Goal: Task Accomplishment & Management: Use online tool/utility

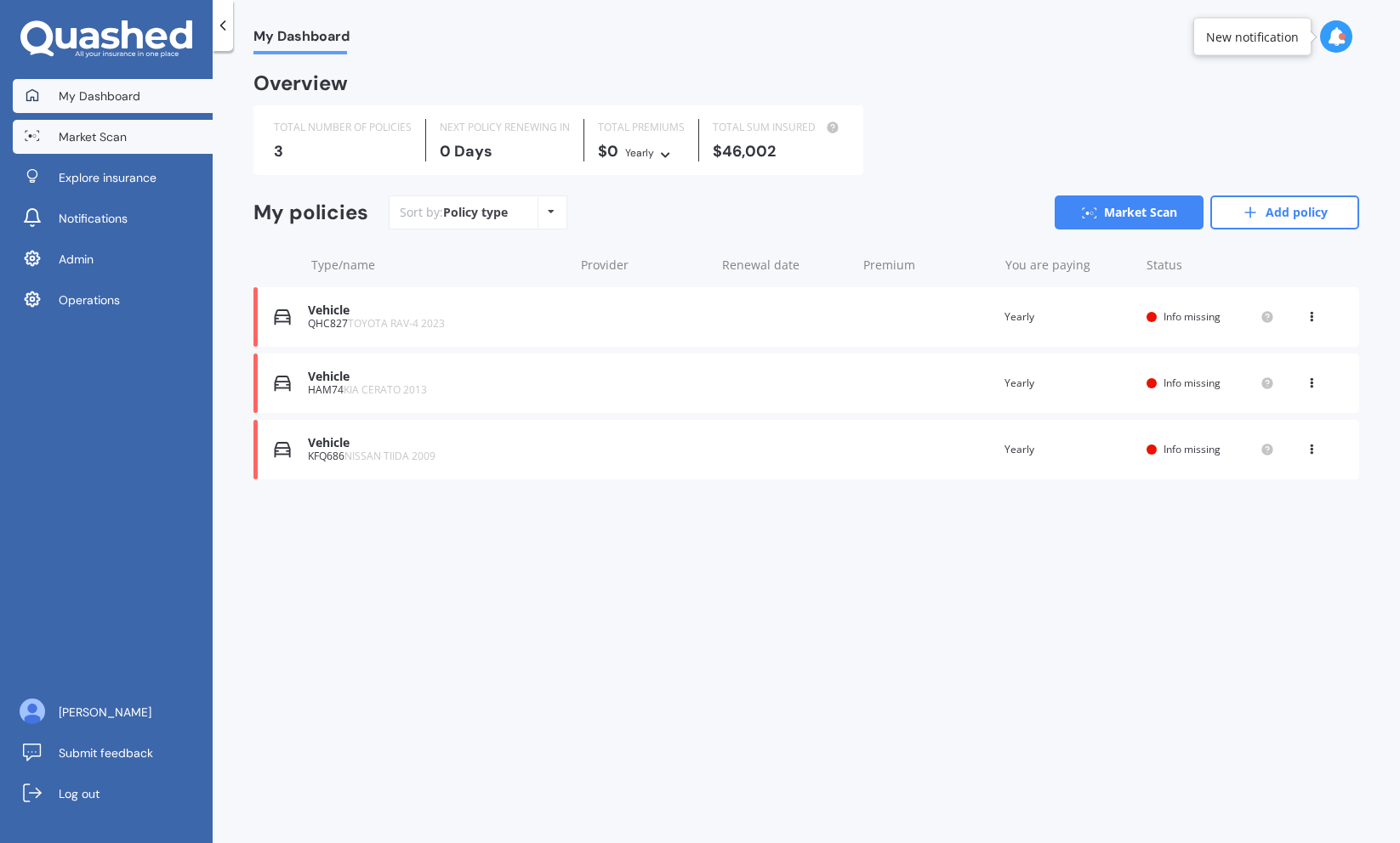
click at [76, 147] on link "Market Scan" at bounding box center [113, 136] width 200 height 34
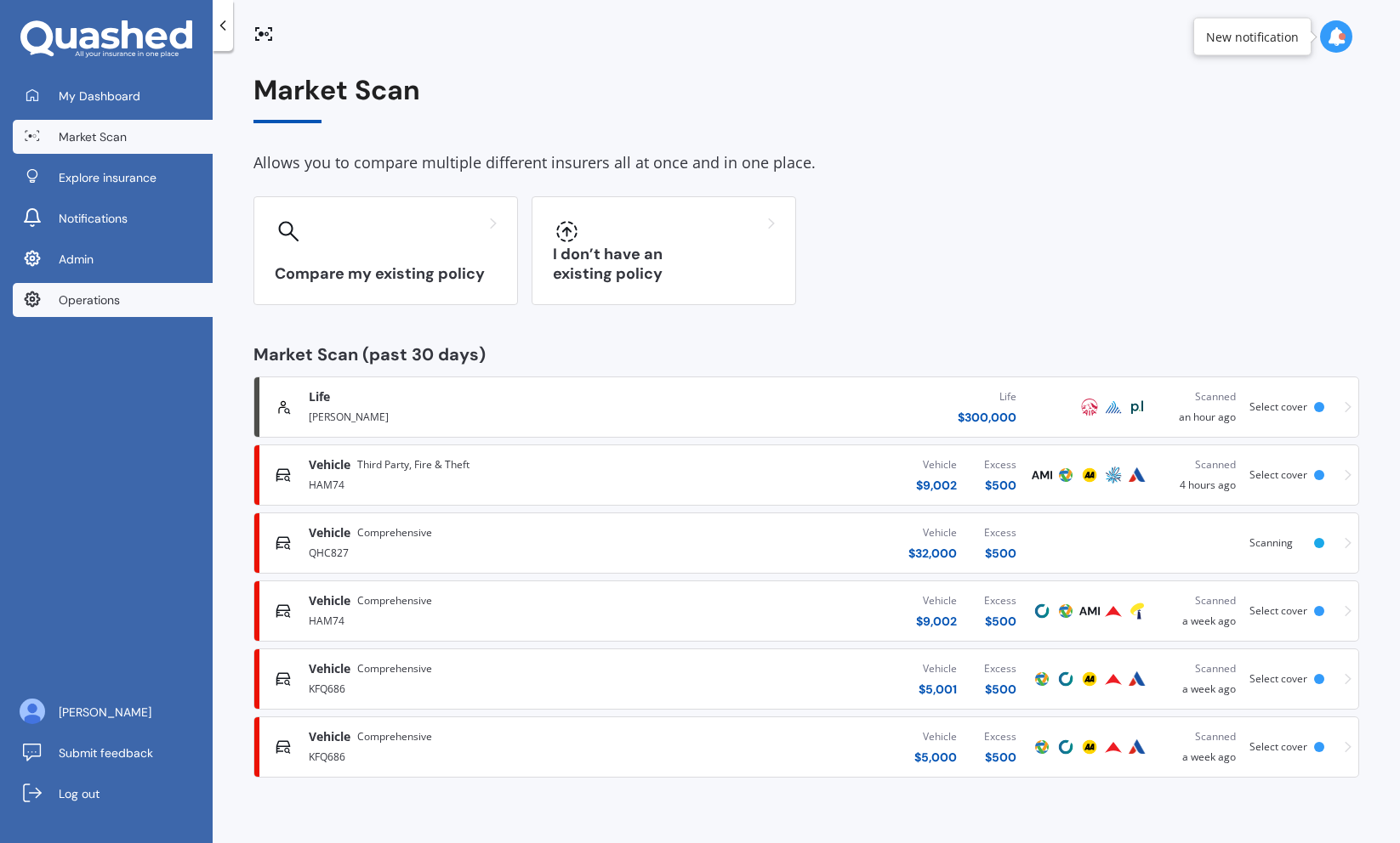
click at [108, 296] on span "Operations" at bounding box center [90, 300] width 62 height 17
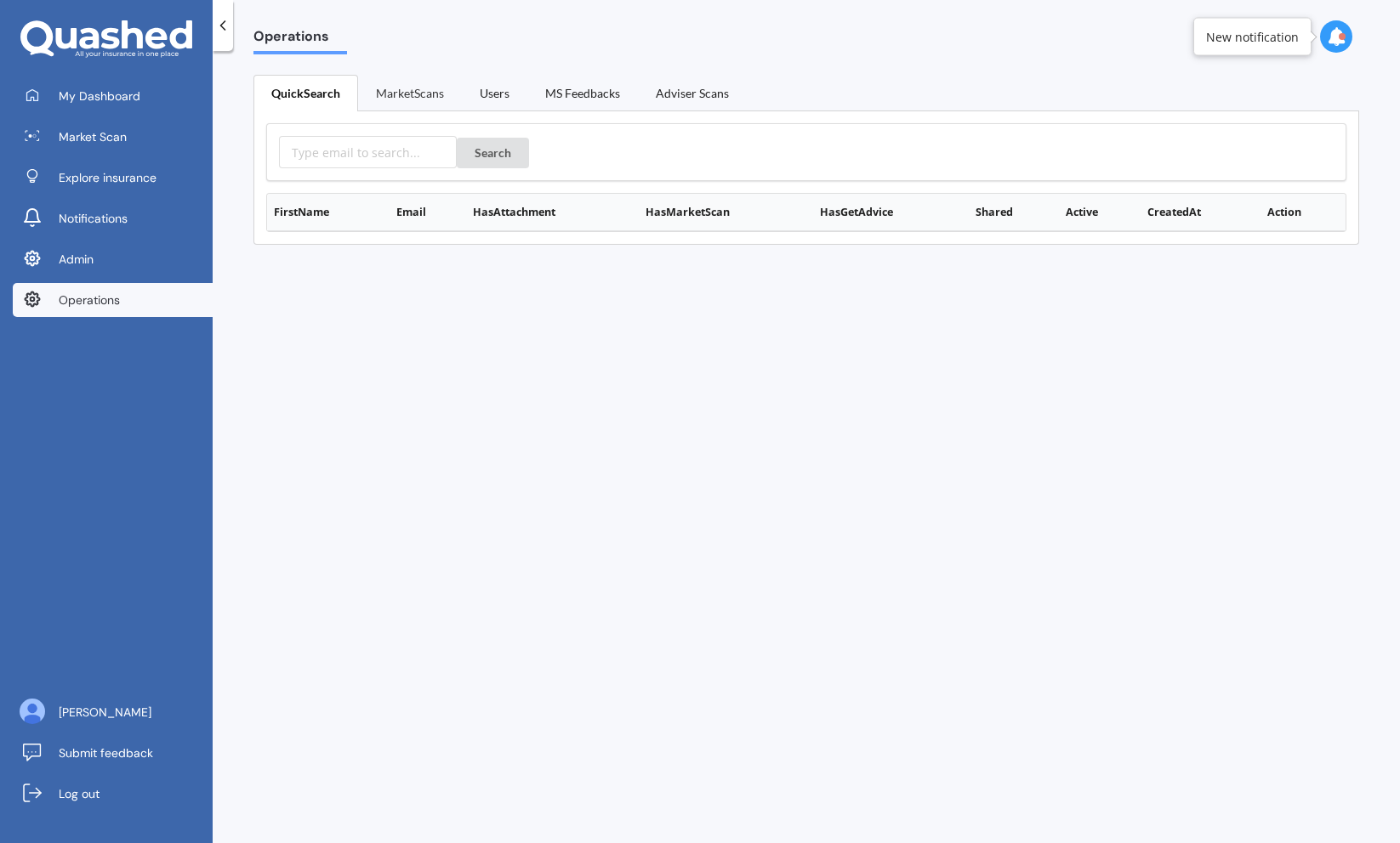
click at [380, 97] on link "MarketScans" at bounding box center [409, 92] width 104 height 35
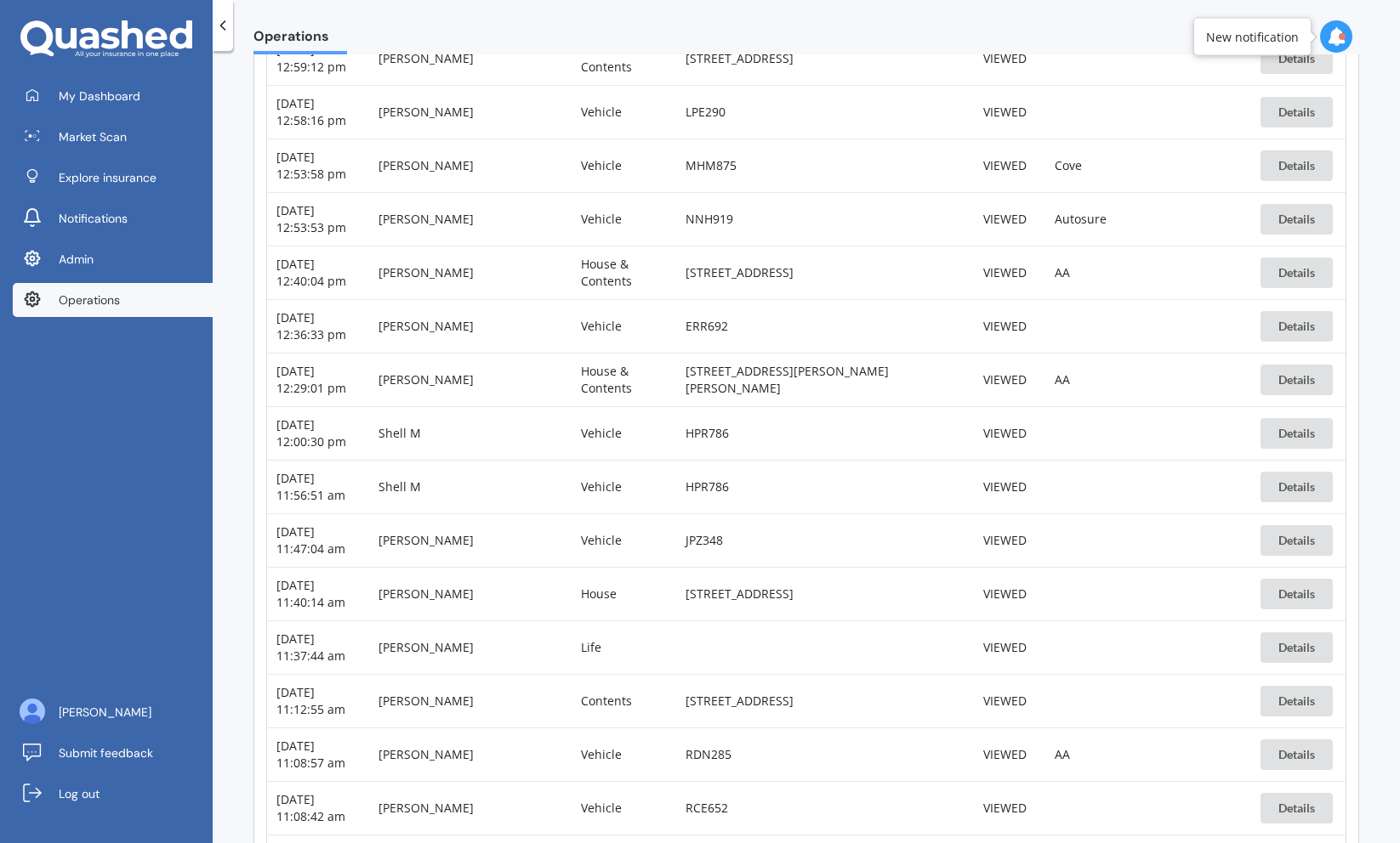
scroll to position [4986, 0]
click at [1305, 221] on button "Details" at bounding box center [1295, 218] width 72 height 31
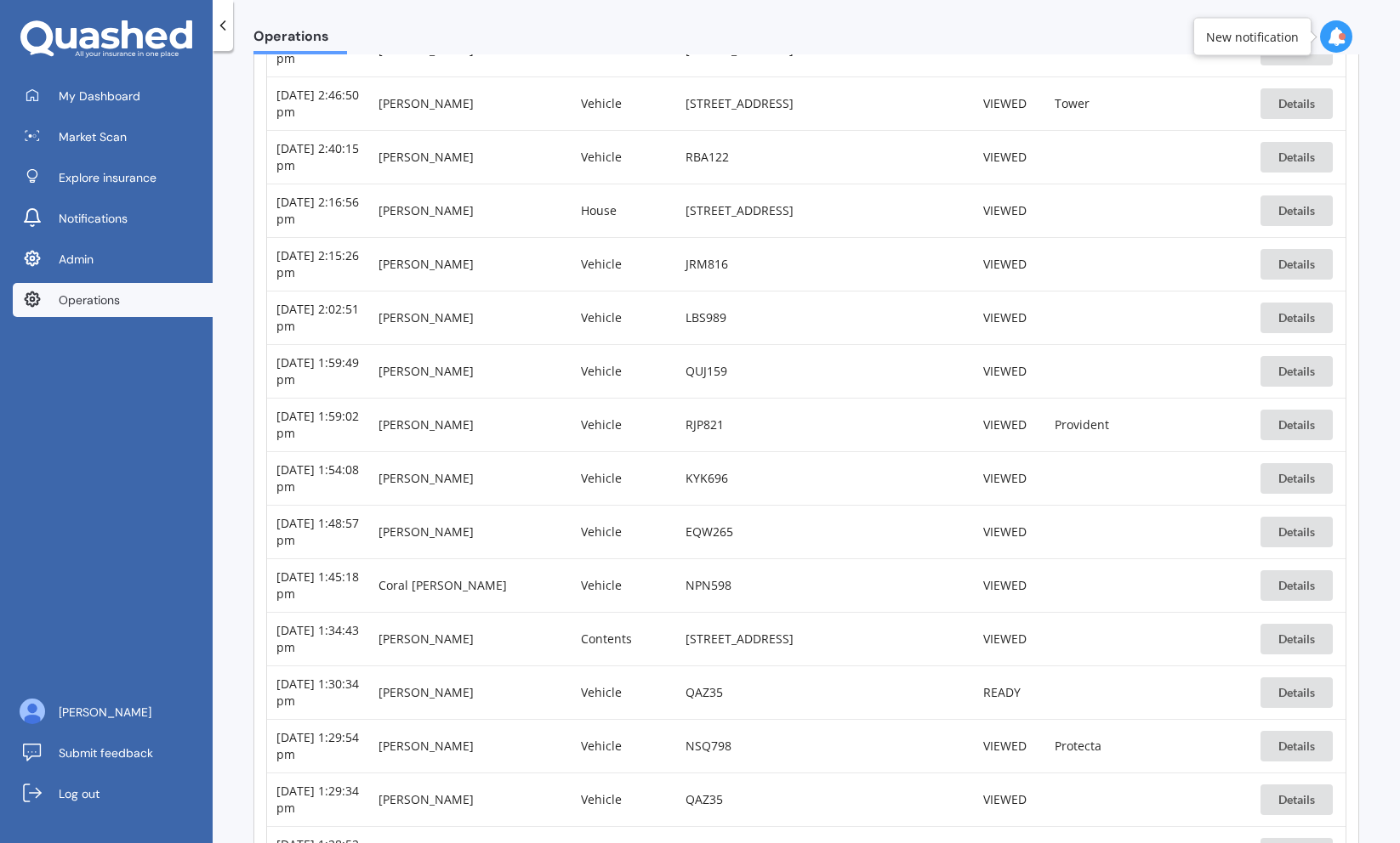
scroll to position [3081, 0]
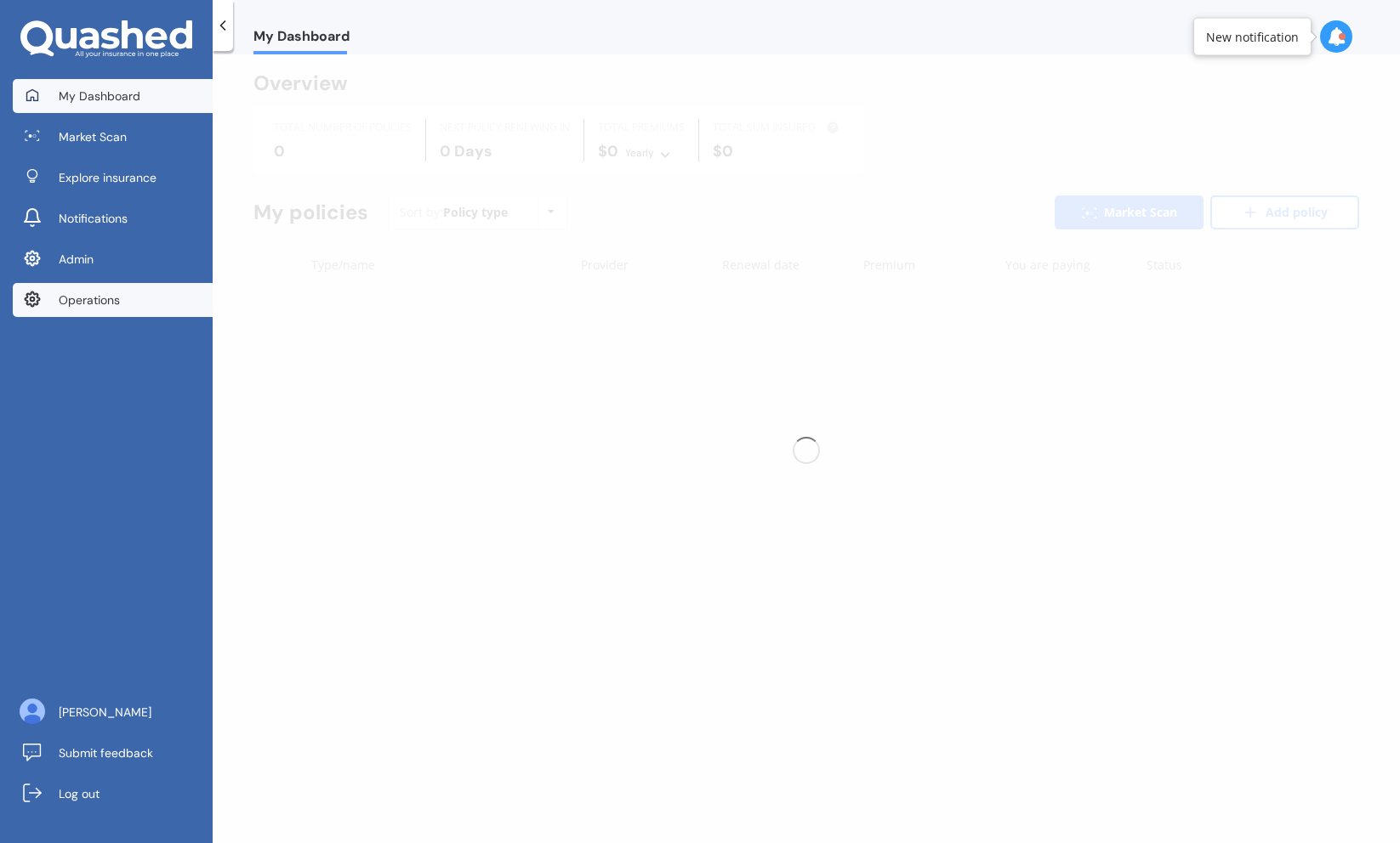
click at [102, 301] on span "Operations" at bounding box center [90, 300] width 62 height 17
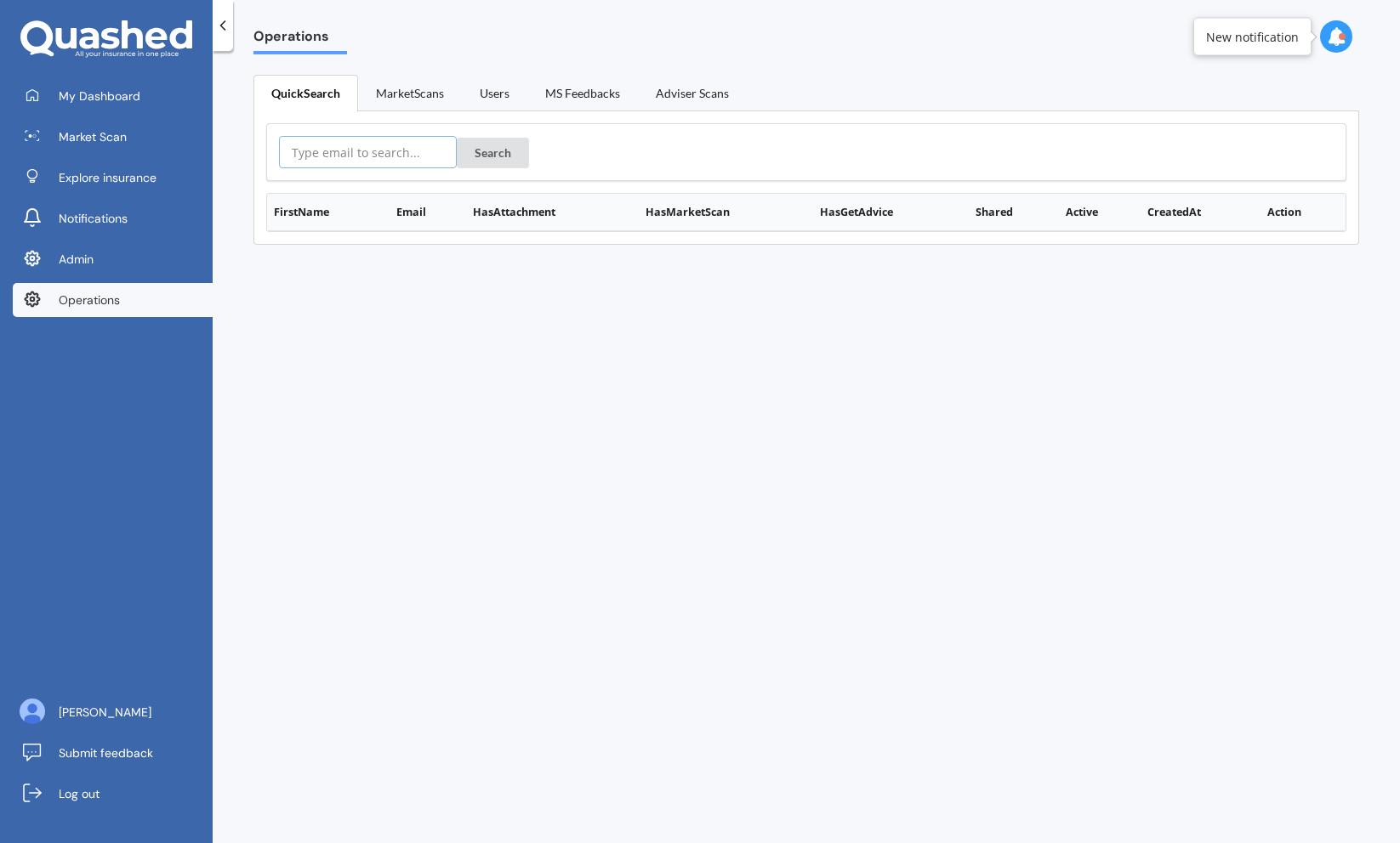
click at [369, 155] on input "text" at bounding box center [368, 152] width 177 height 33
paste input "jennyesahng@gmail.com"
type input "jennyesahng@gmail.com"
click at [457, 137] on button "Search" at bounding box center [492, 152] width 72 height 31
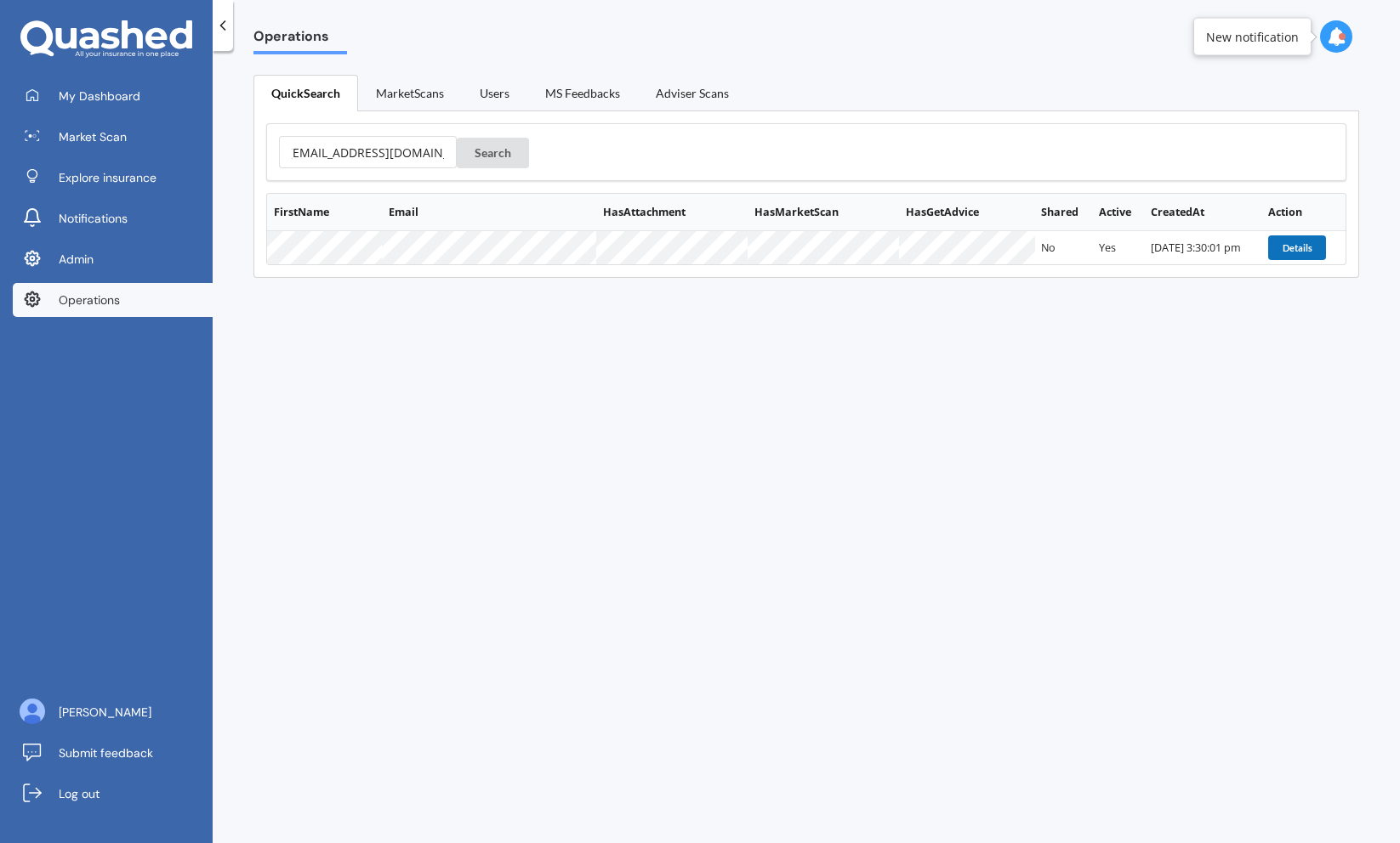
scroll to position [0, 0]
click at [1278, 251] on button "Details" at bounding box center [1297, 246] width 58 height 23
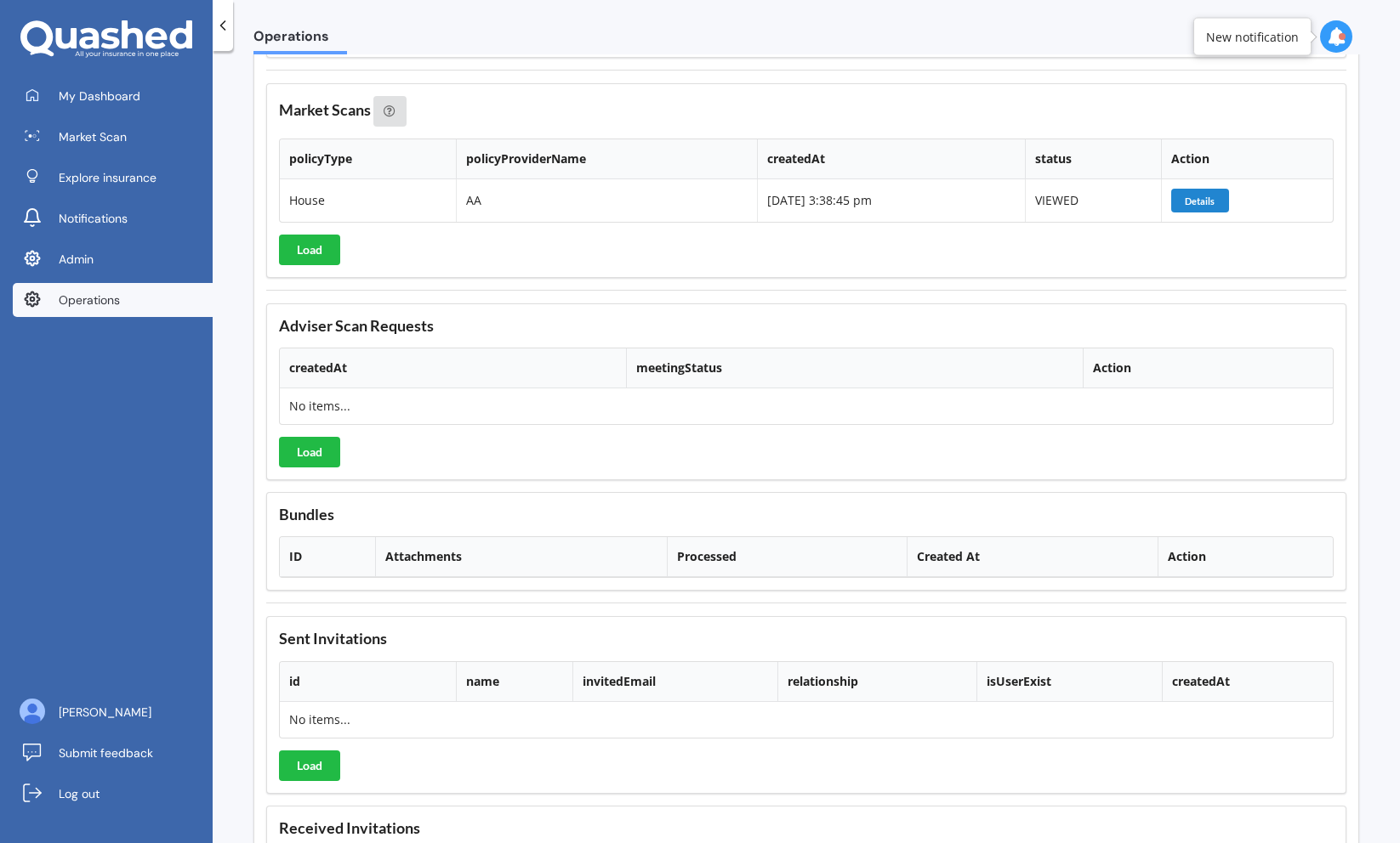
scroll to position [1857, 0]
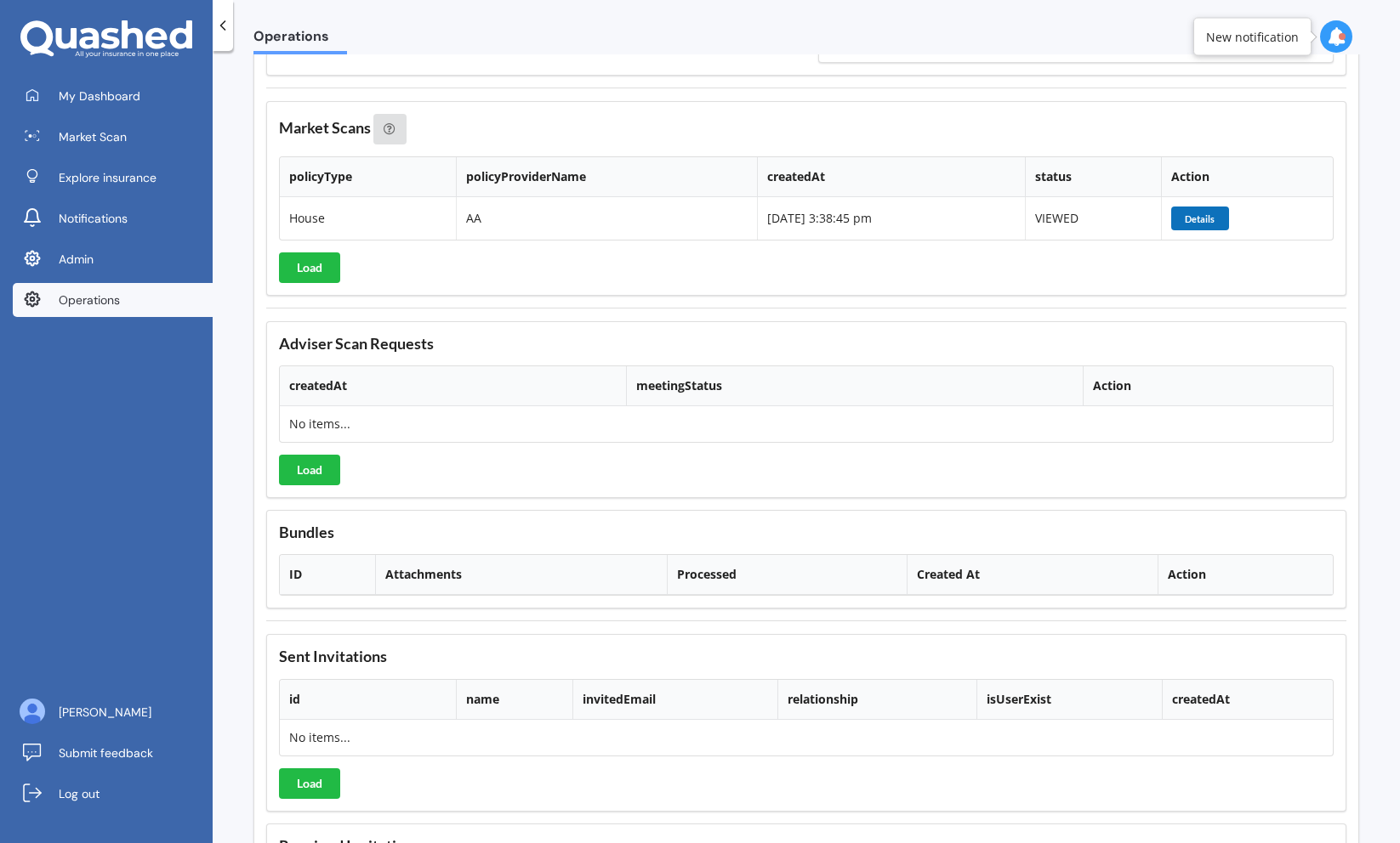
click at [1210, 214] on button "Details" at bounding box center [1200, 218] width 58 height 23
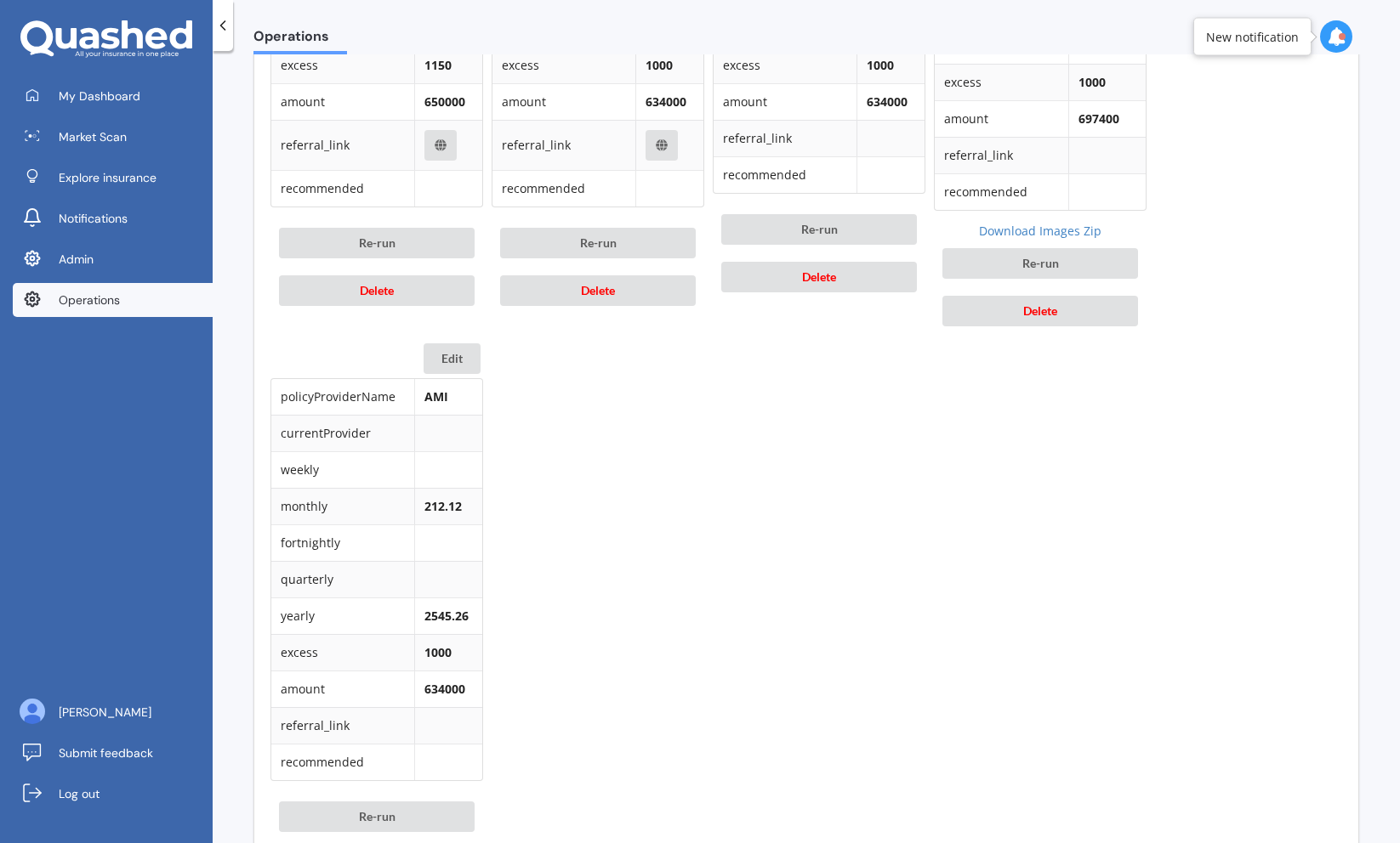
scroll to position [2060, 0]
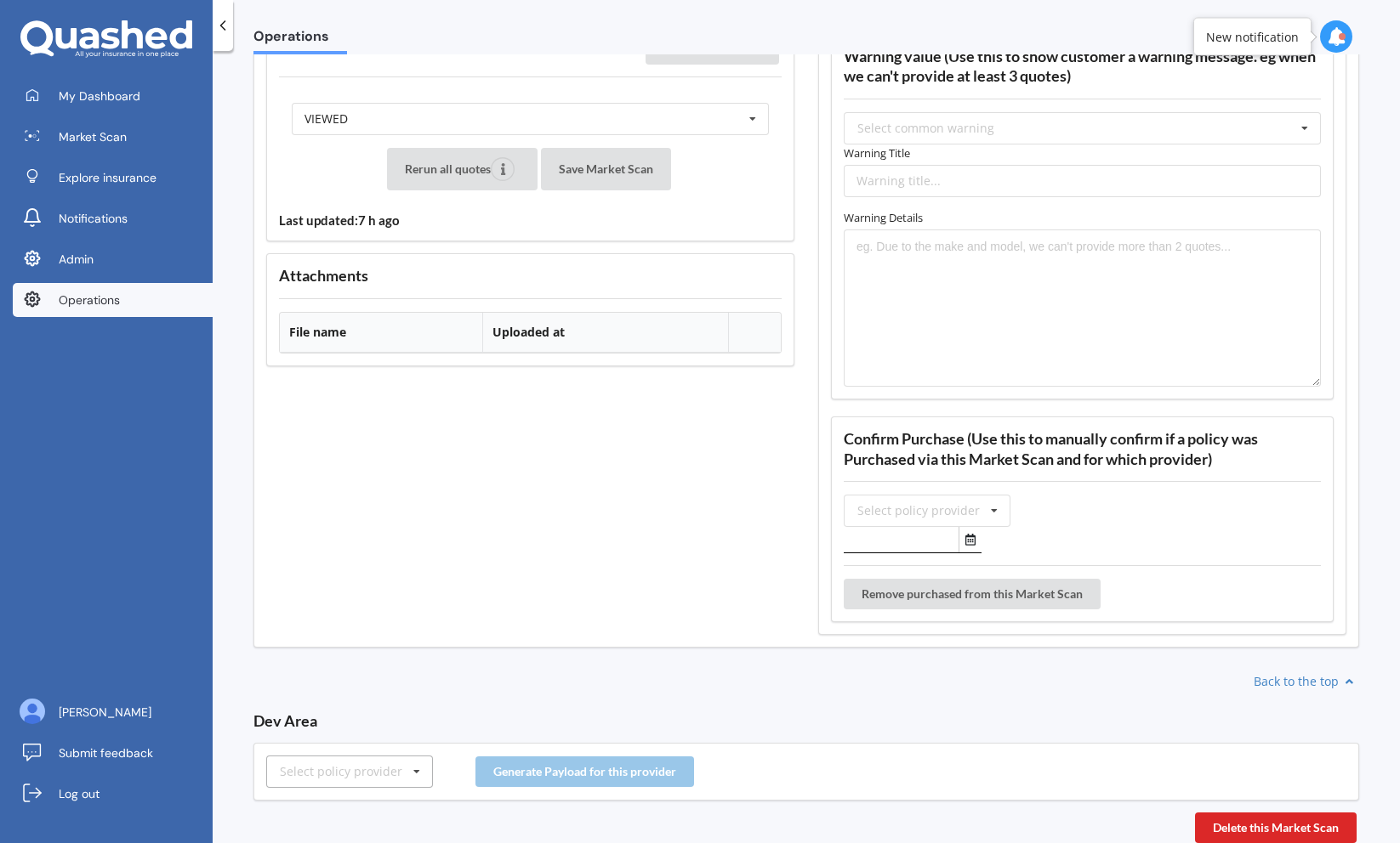
click at [395, 766] on div "Select policy provider" at bounding box center [341, 771] width 122 height 12
click at [365, 651] on div "AMI" at bounding box center [349, 646] width 165 height 32
click at [550, 774] on button "Generate Payload for this provider" at bounding box center [585, 771] width 219 height 31
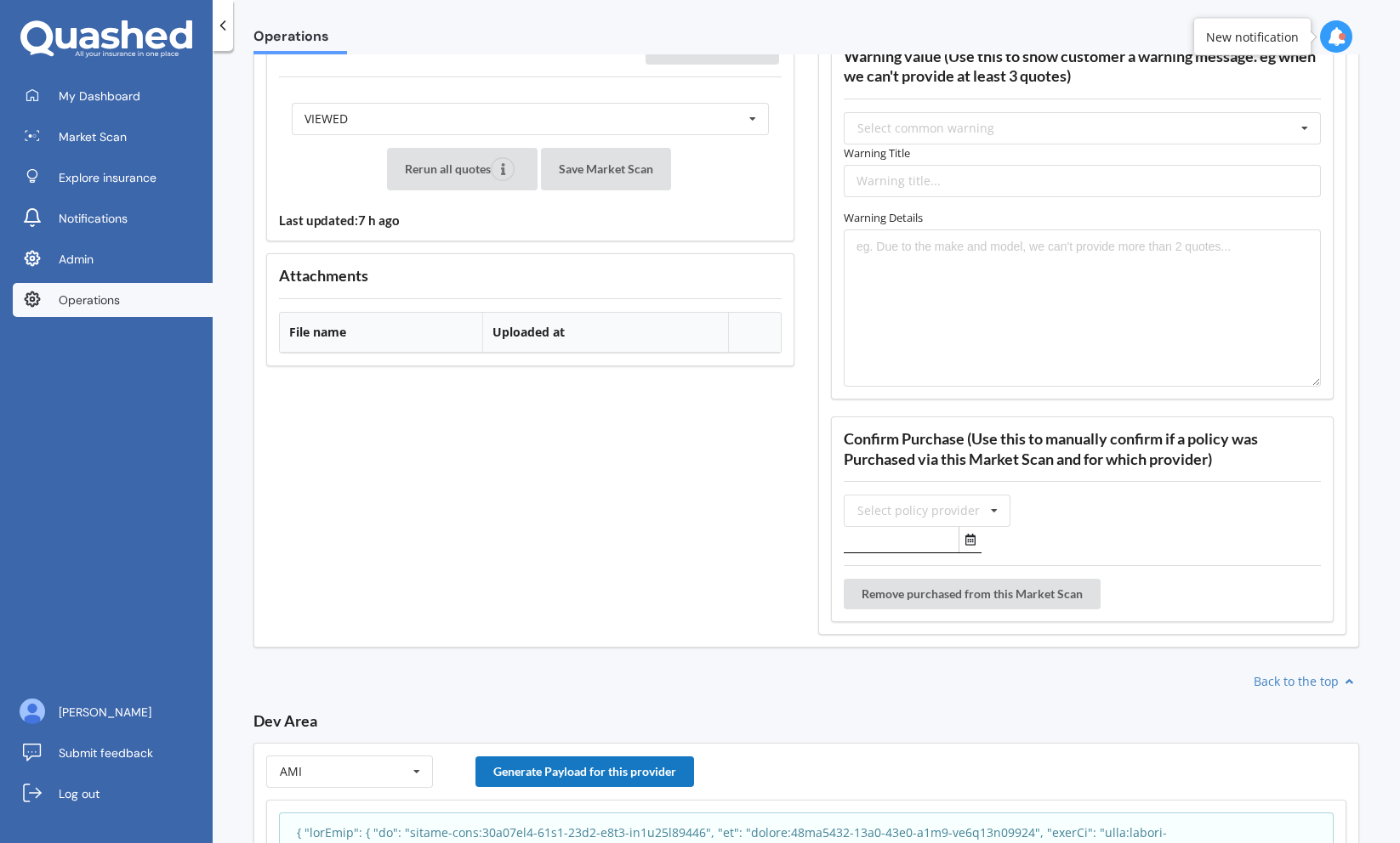
scroll to position [2342, 0]
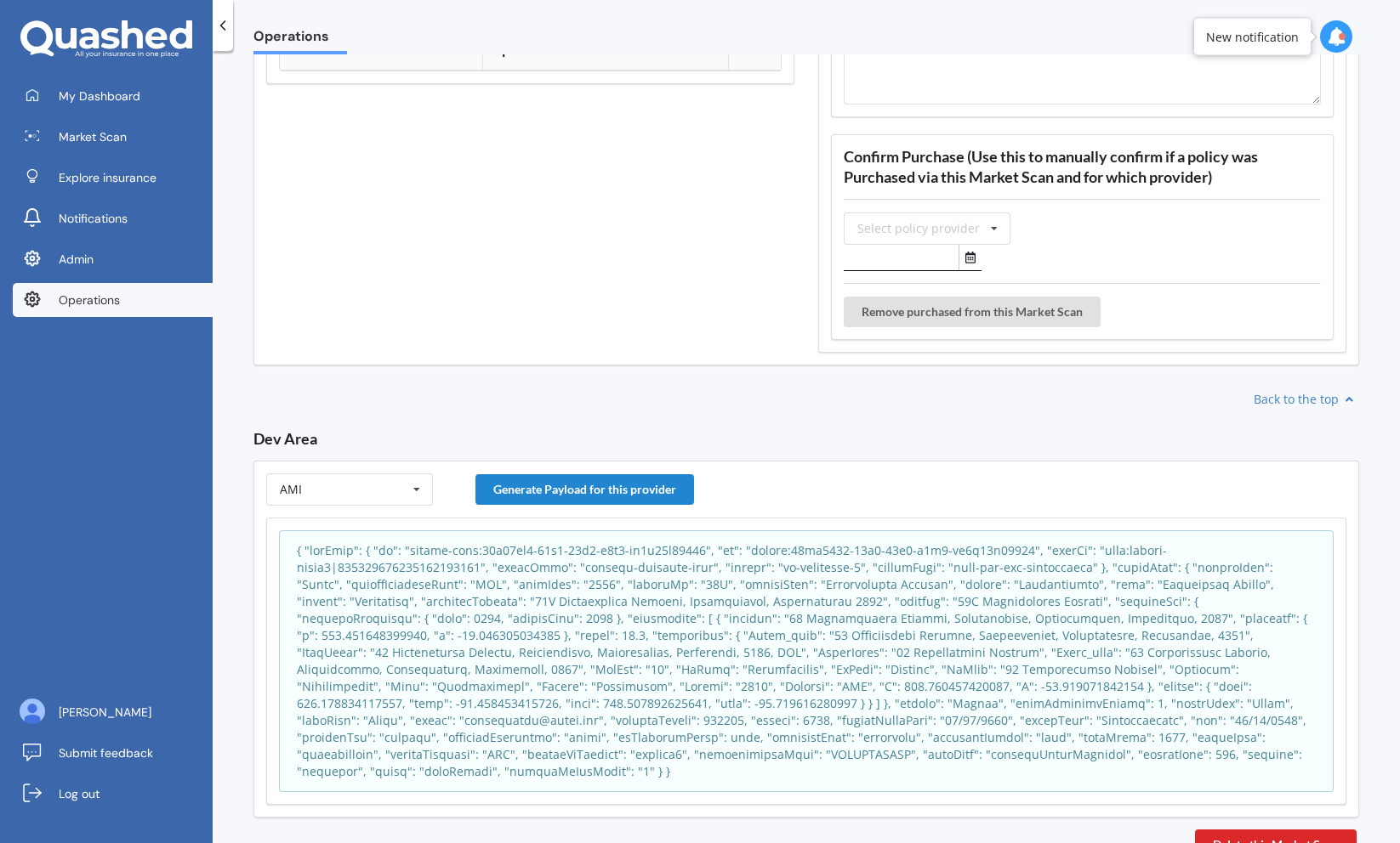
click at [601, 673] on p at bounding box center [806, 661] width 1019 height 238
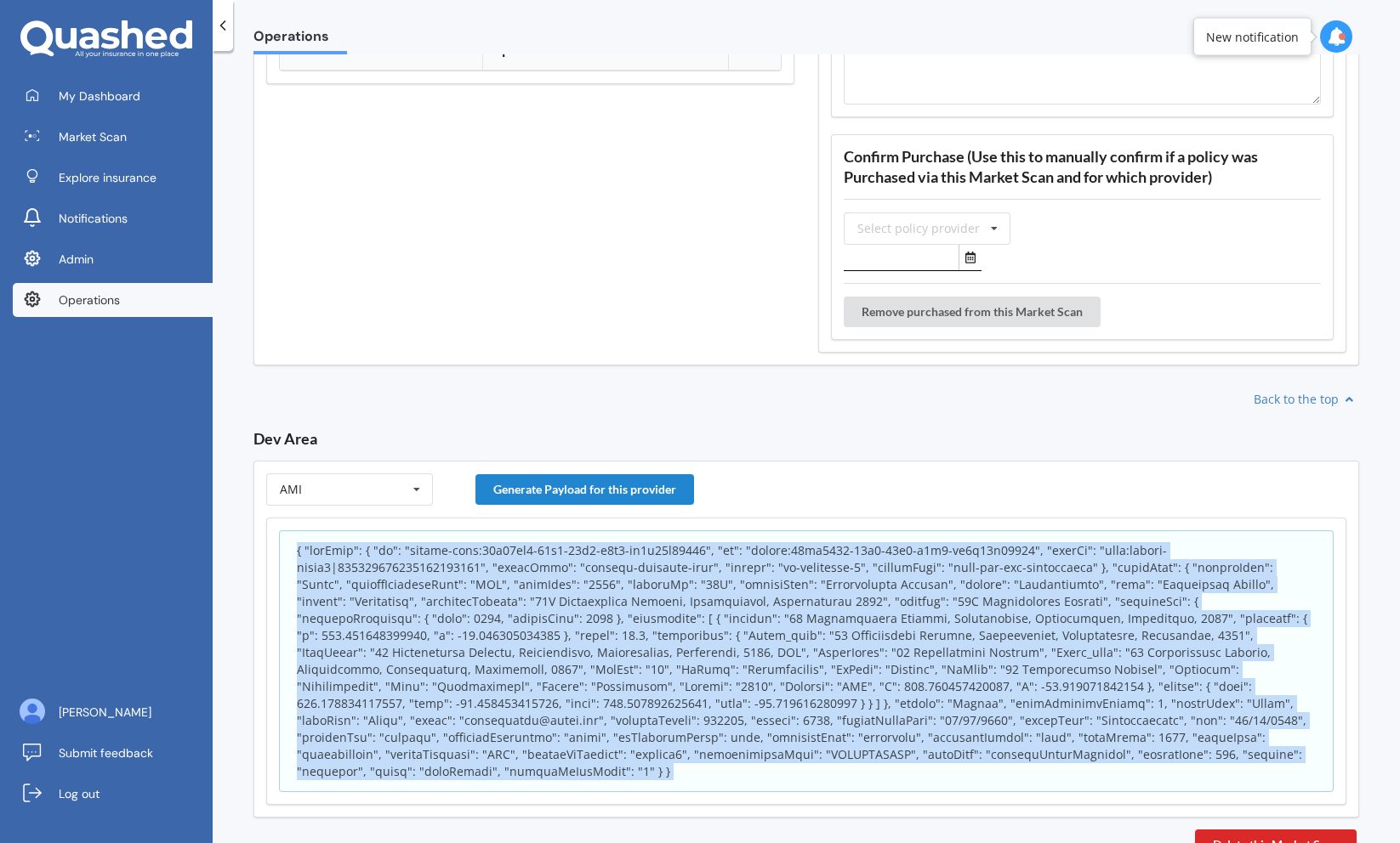
click at [601, 673] on p at bounding box center [806, 661] width 1019 height 238
copy body "{ "appInfo": { "id": "policy-scan:23e16fc0-99c1-11f0-b4d6-df4f98a92996", "sk": …"
